Goal: Task Accomplishment & Management: Complete application form

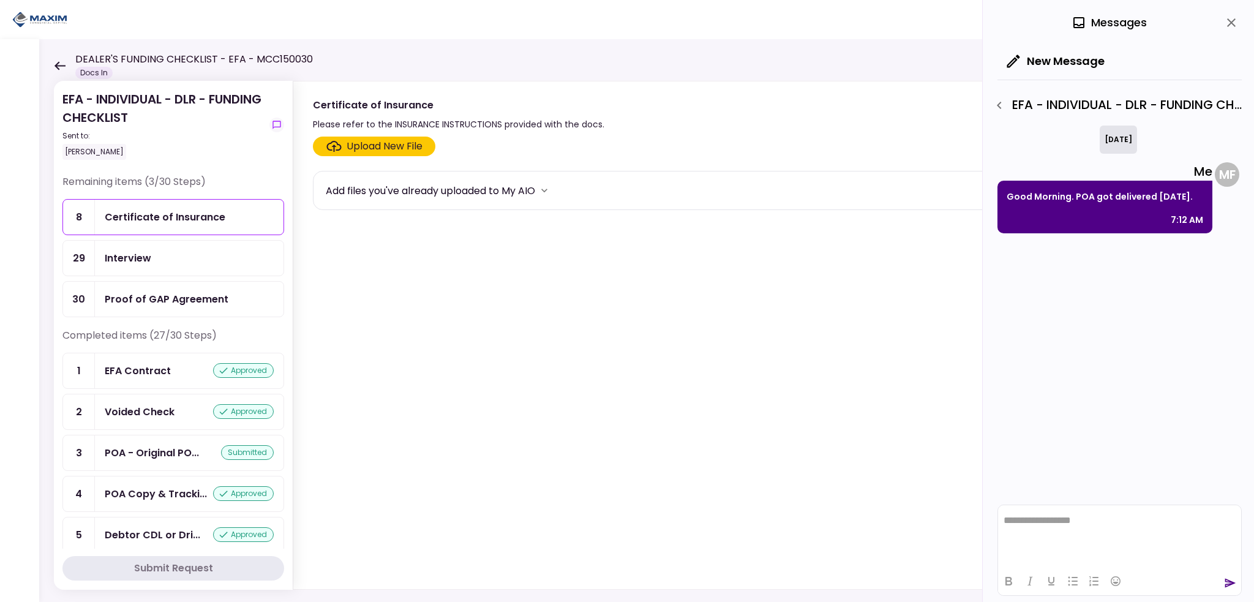
click at [55, 66] on icon at bounding box center [59, 65] width 11 height 9
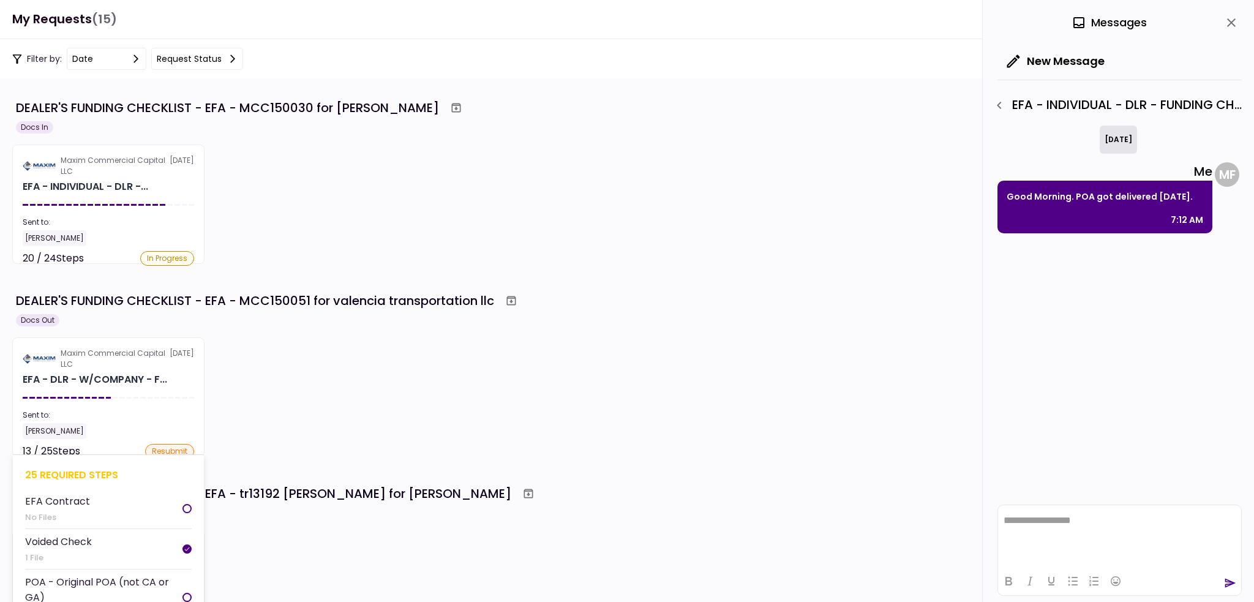
click at [137, 396] on section "Maxim Commercial Capital LLC [DATE] EFA - DLR - W/COMPANY - F... Sent to: [PERS…" at bounding box center [108, 396] width 192 height 119
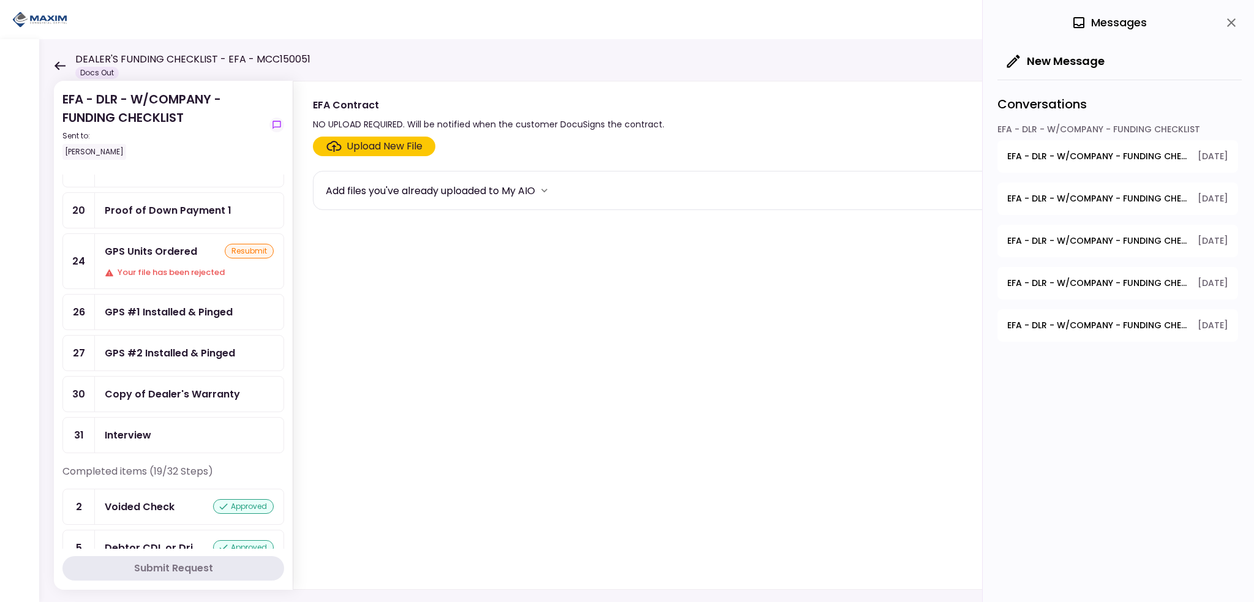
scroll to position [306, 0]
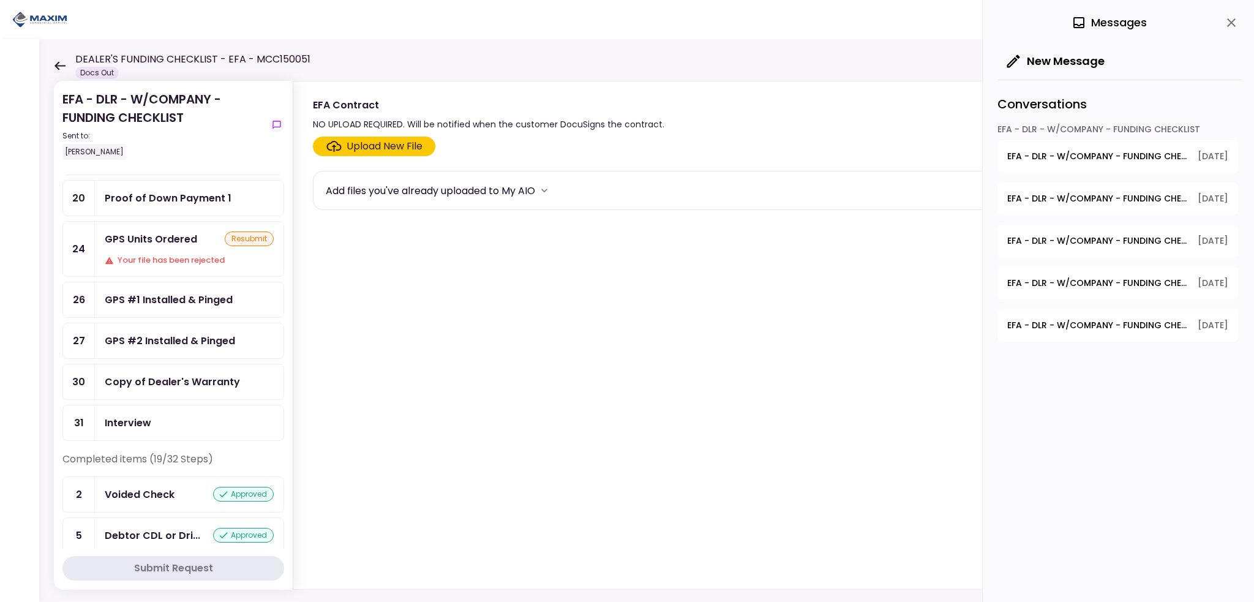
click at [162, 254] on div "Your file has been rejected" at bounding box center [189, 260] width 169 height 12
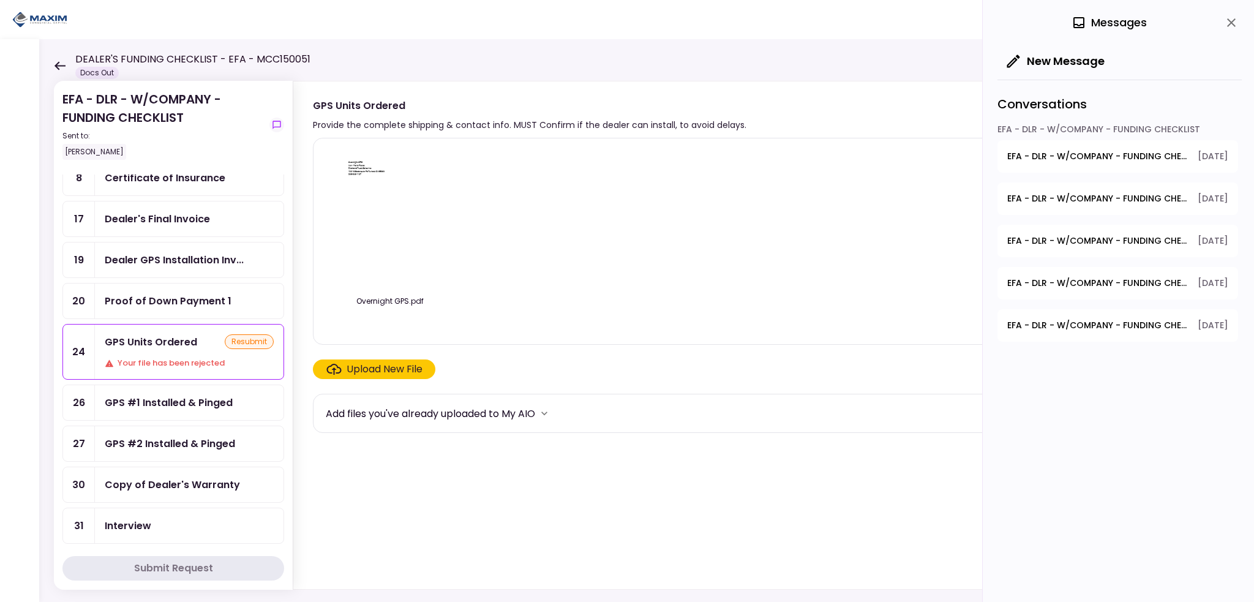
scroll to position [184, 0]
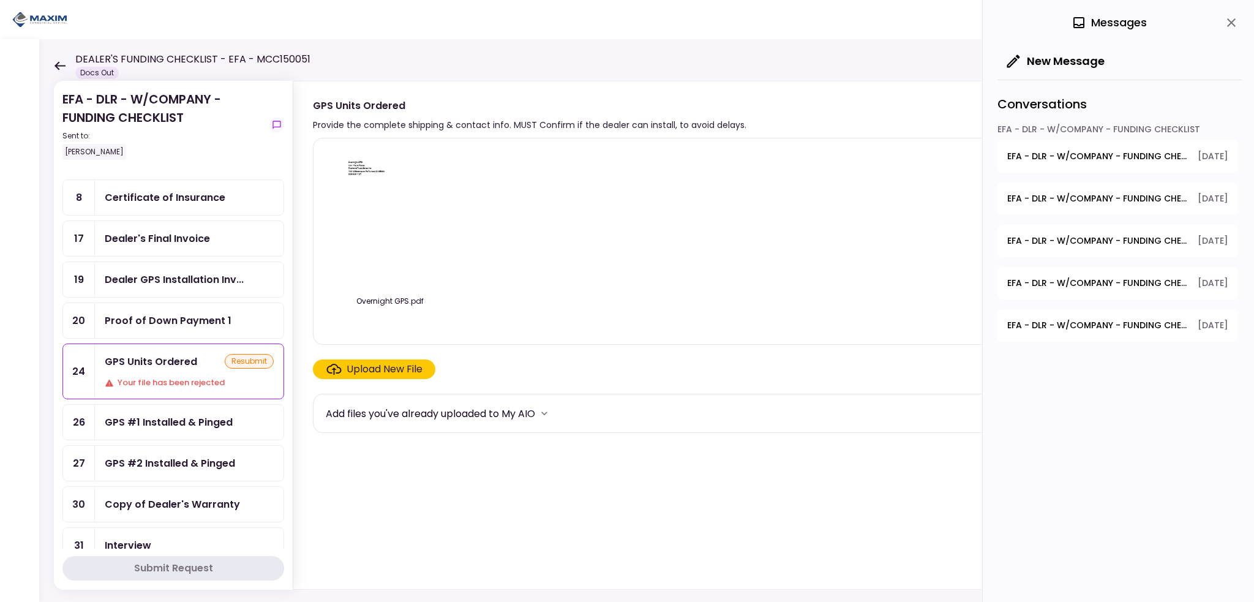
click at [1228, 21] on icon "close" at bounding box center [1231, 22] width 15 height 15
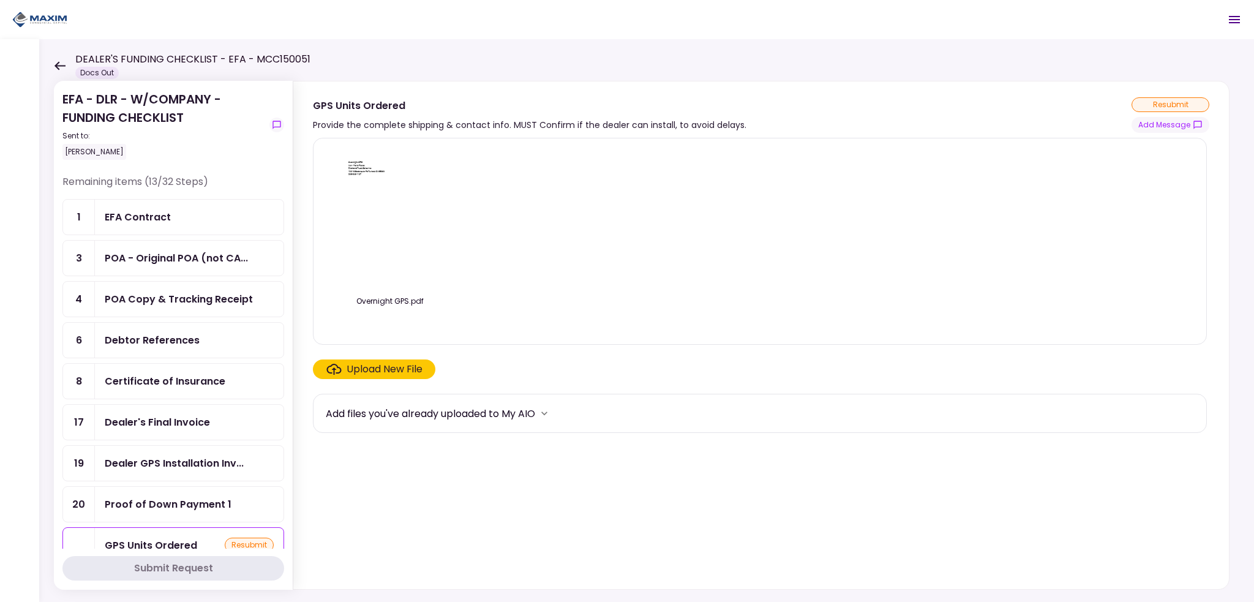
scroll to position [122, 0]
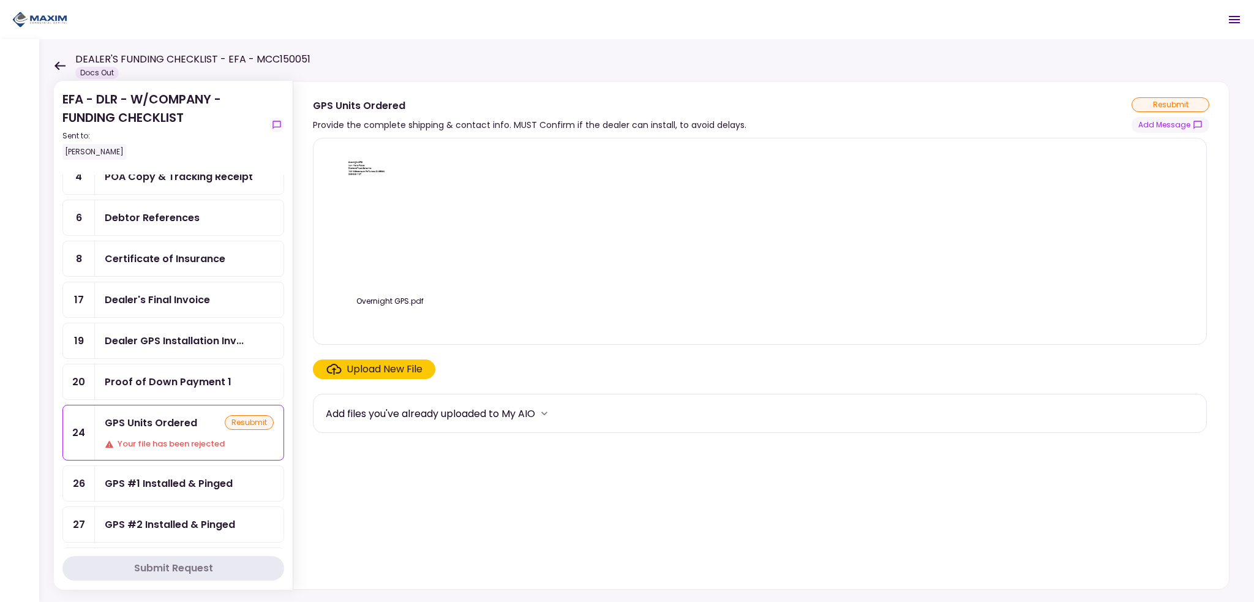
click at [143, 295] on div "Dealer's Final Invoice" at bounding box center [157, 299] width 105 height 15
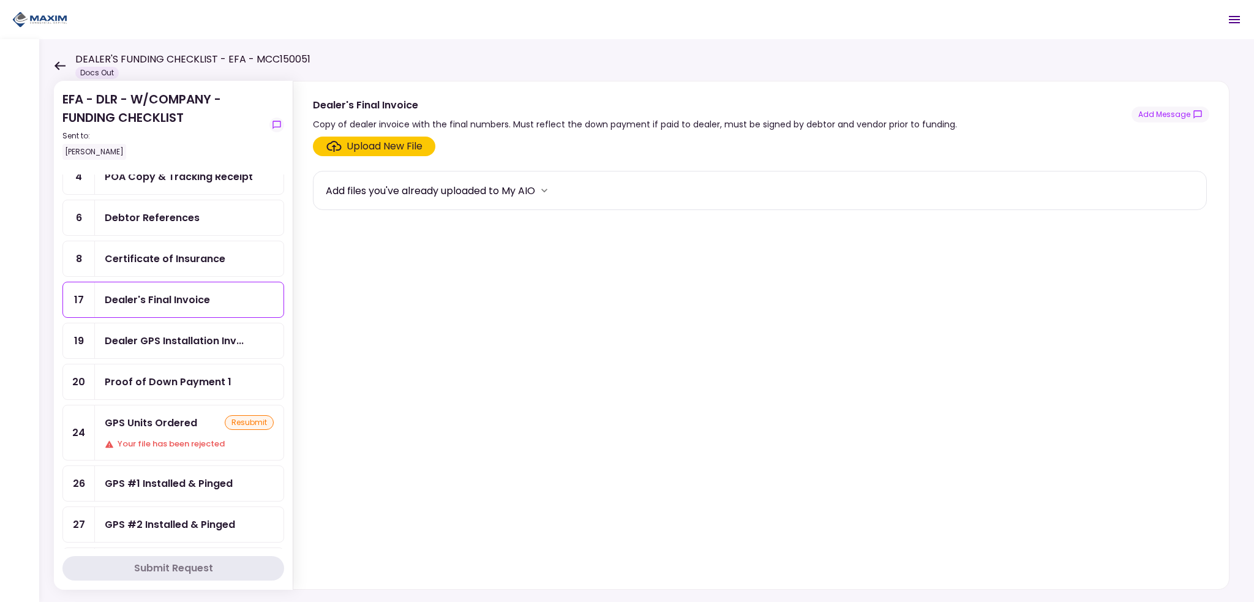
click at [380, 155] on label "Upload New File" at bounding box center [374, 147] width 122 height 20
click at [0, 0] on input "Upload New File" at bounding box center [0, 0] width 0 height 0
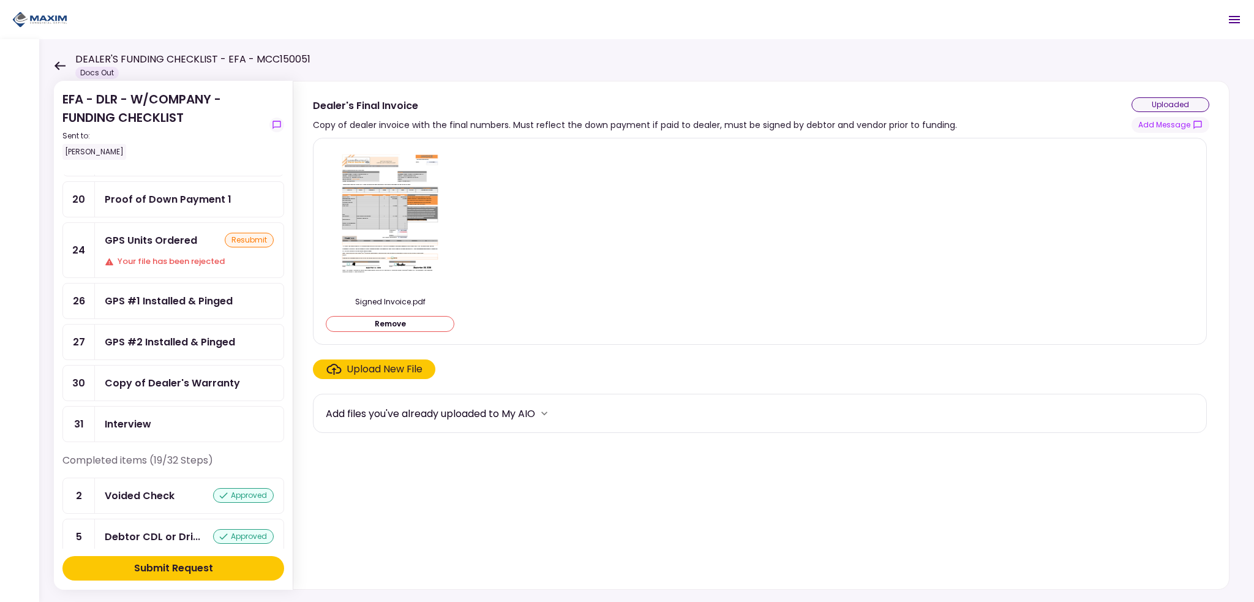
scroll to position [306, 0]
click at [156, 572] on div "Submit Request" at bounding box center [173, 568] width 79 height 15
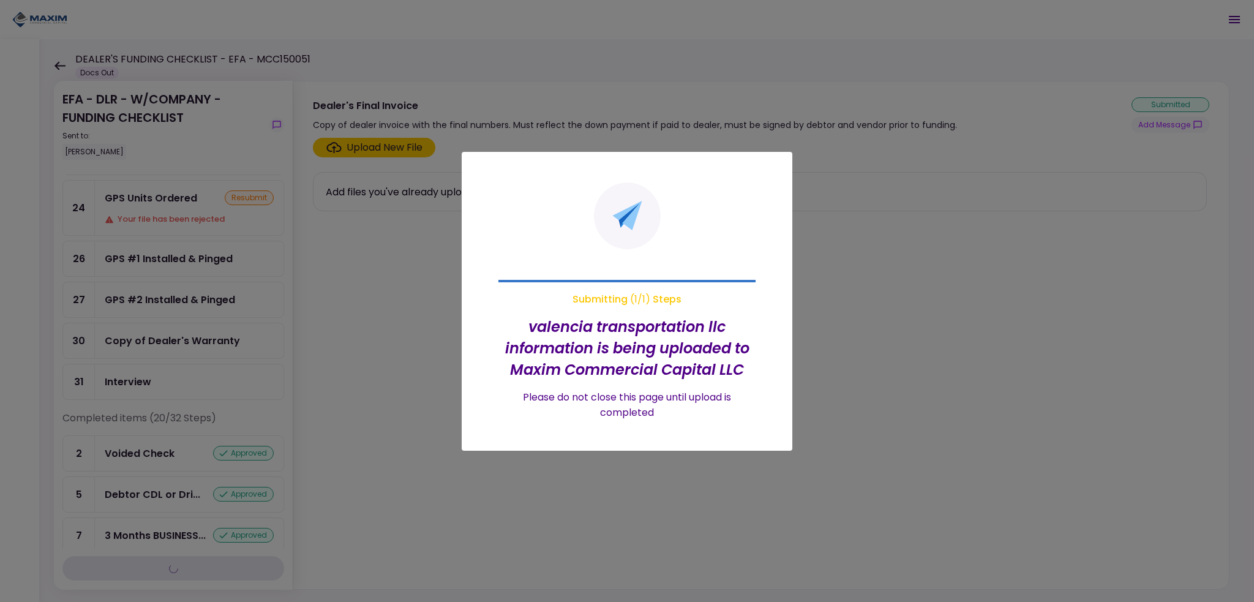
scroll to position [266, 0]
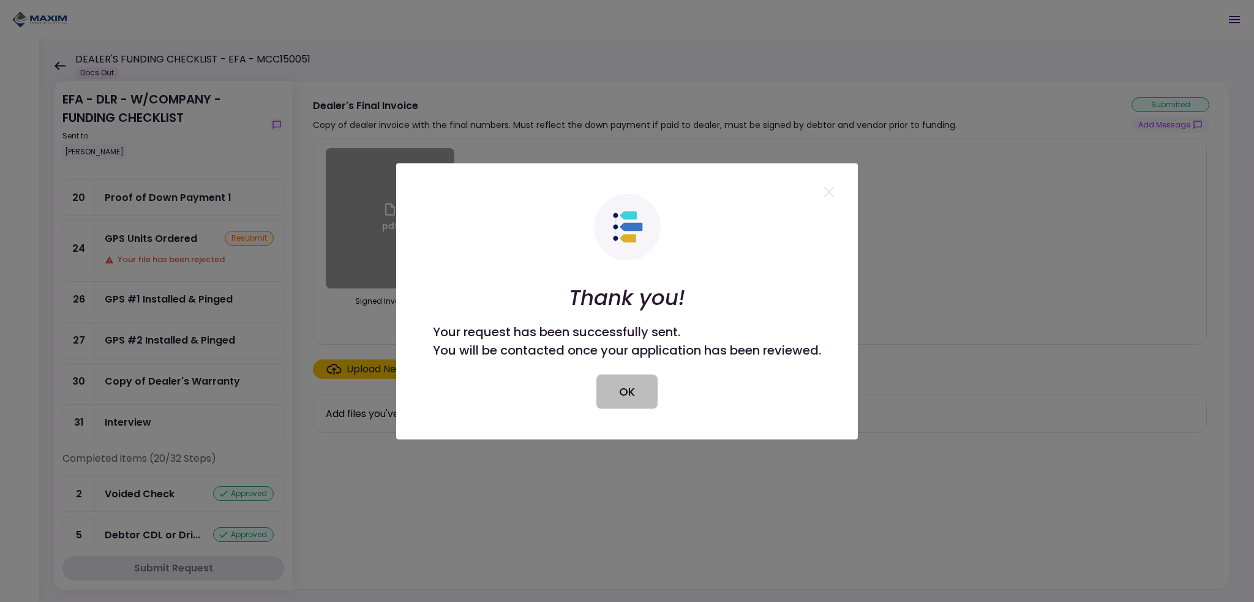
click at [617, 383] on button "OK" at bounding box center [626, 391] width 61 height 34
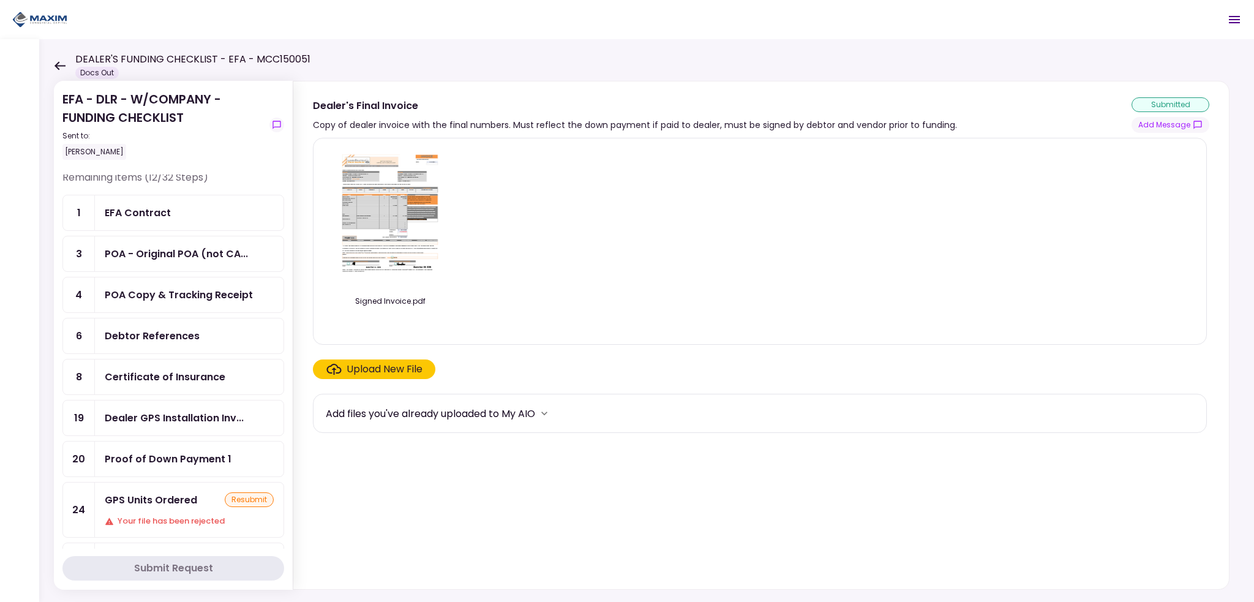
scroll to position [0, 0]
